Goal: Task Accomplishment & Management: Manage account settings

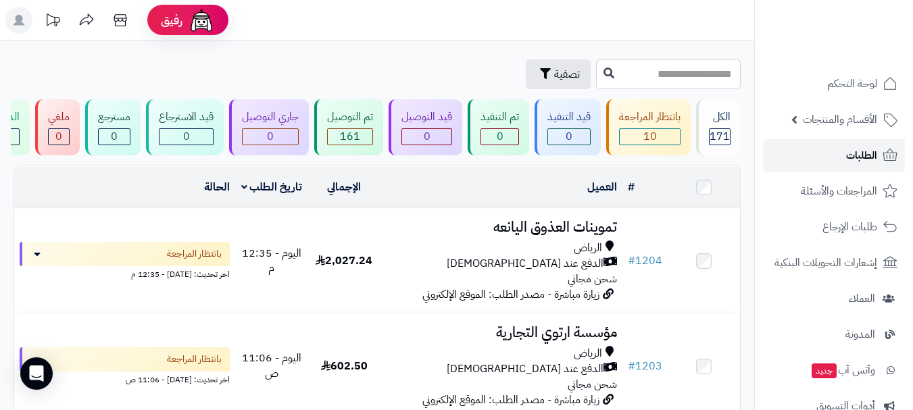
click at [847, 153] on span "الطلبات" at bounding box center [861, 155] width 31 height 19
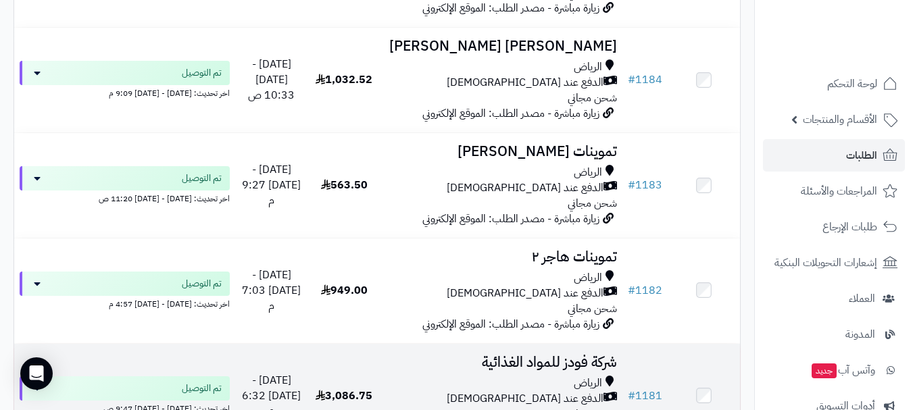
scroll to position [2501, 0]
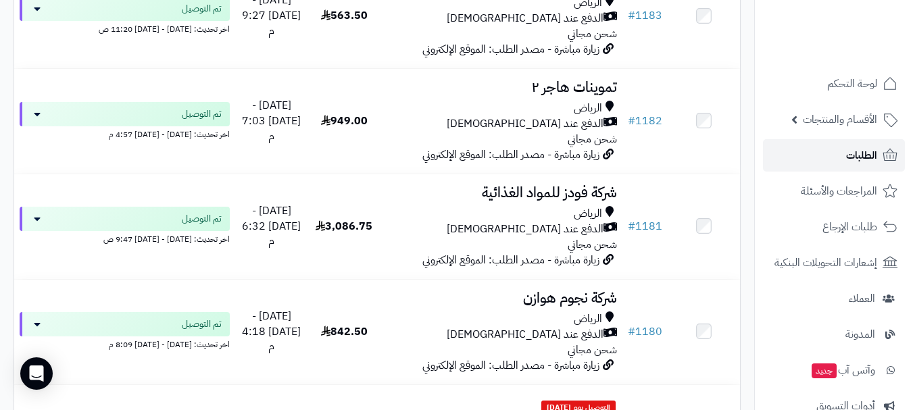
click at [869, 154] on span "الطلبات" at bounding box center [861, 155] width 31 height 19
